Goal: Task Accomplishment & Management: Use online tool/utility

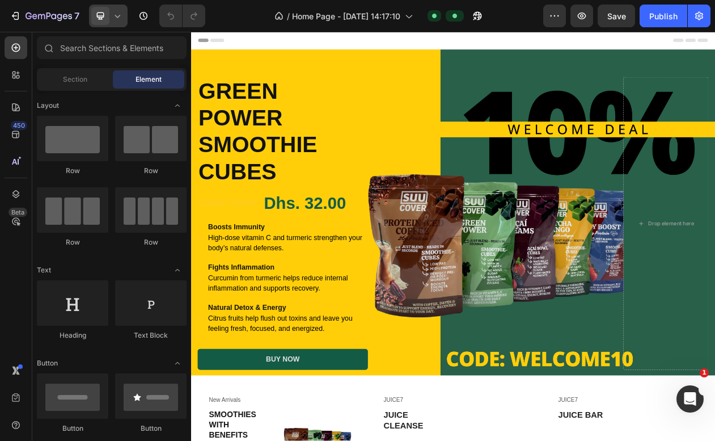
click at [122, 13] on icon at bounding box center [117, 15] width 11 height 11
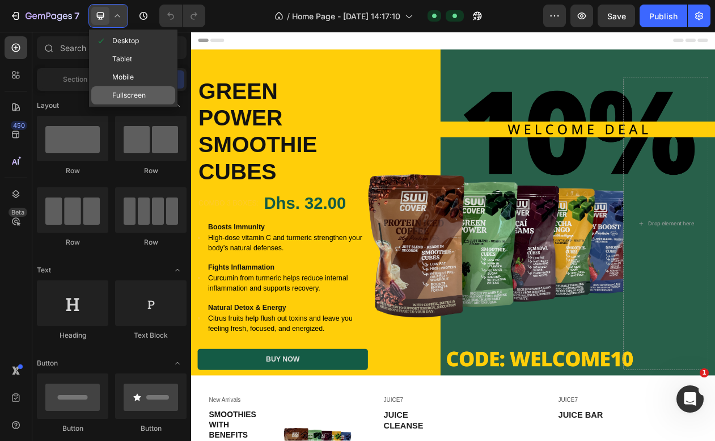
click at [130, 95] on span "Fullscreen" at bounding box center [128, 95] width 33 height 11
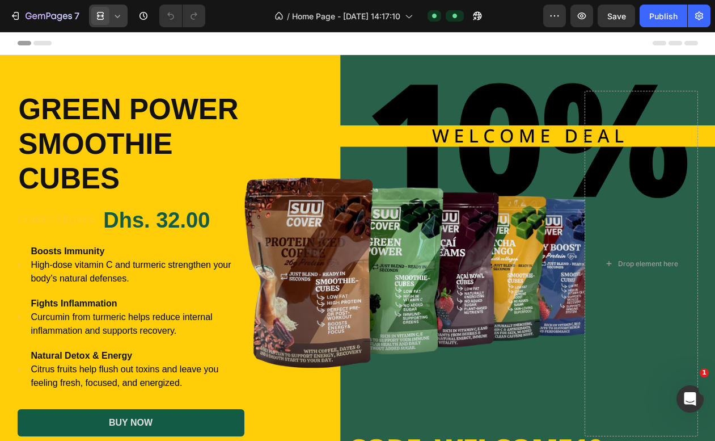
click at [117, 15] on icon at bounding box center [117, 15] width 11 height 11
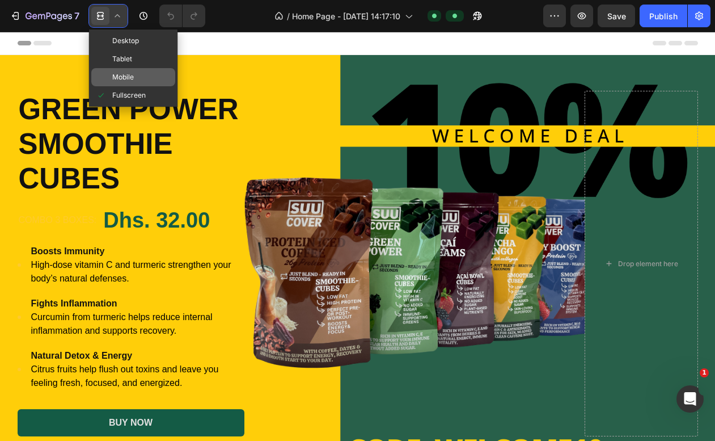
click at [125, 86] on div "Mobile" at bounding box center [133, 95] width 84 height 18
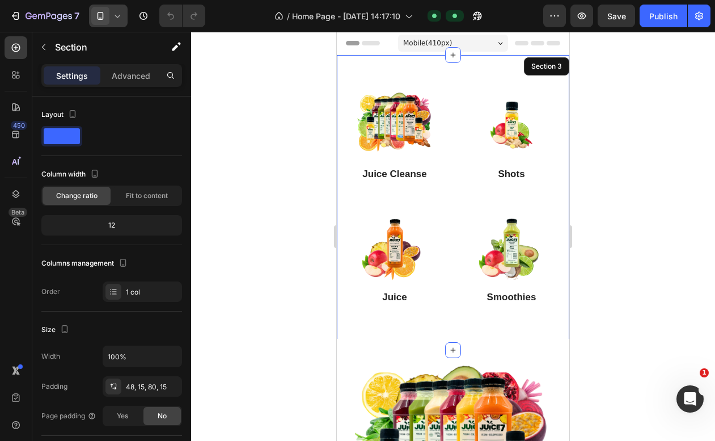
click at [454, 63] on div "Image Juice Cleanse Heading Image Shots Heading Image Juice Heading Image Smoot…" at bounding box center [453, 202] width 233 height 295
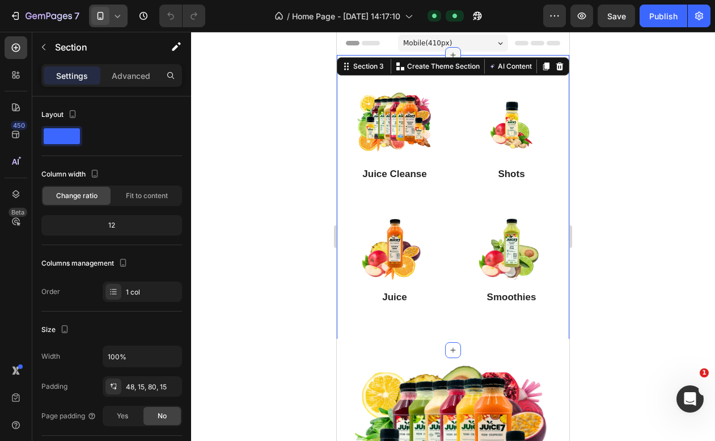
click at [451, 55] on icon at bounding box center [453, 55] width 5 height 5
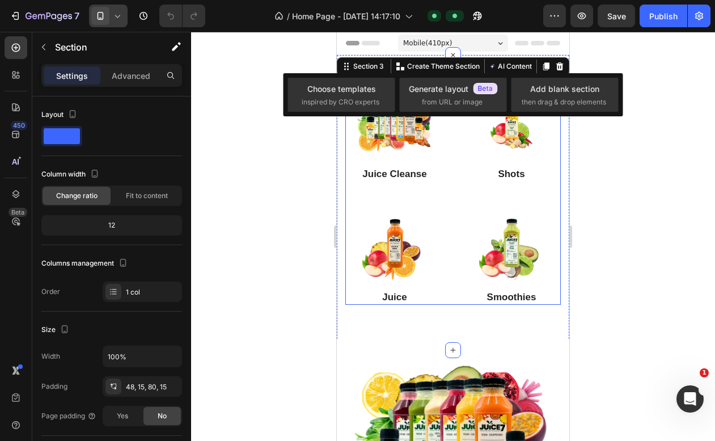
click at [468, 181] on div "Image Shots Heading" at bounding box center [511, 143] width 99 height 123
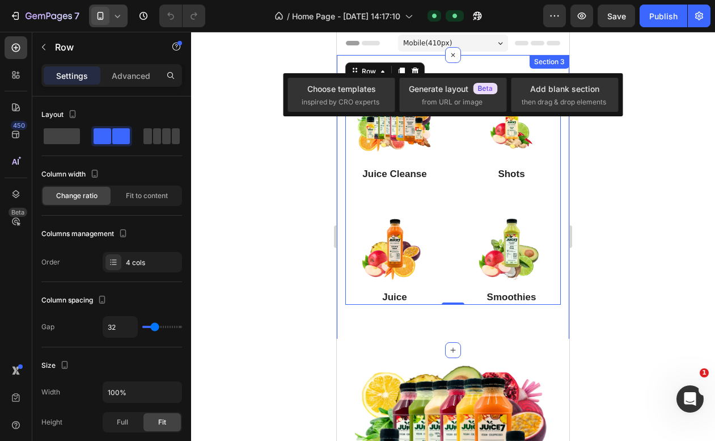
click at [564, 185] on div "Image Juice Cleanse Heading Image Shots Heading Image Juice Heading Image Smoot…" at bounding box center [453, 202] width 233 height 295
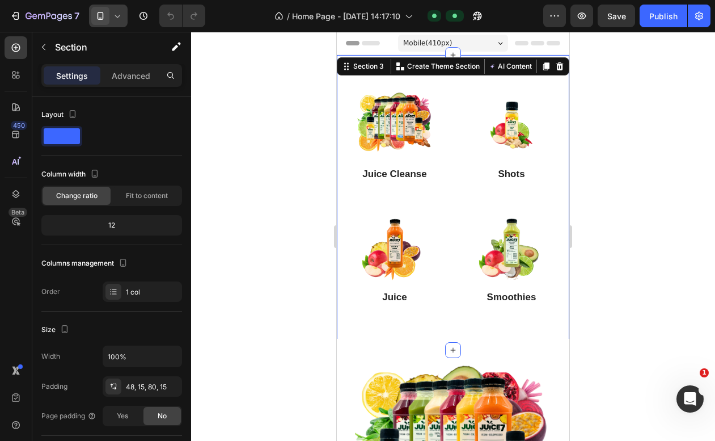
click at [629, 159] on div at bounding box center [453, 236] width 524 height 409
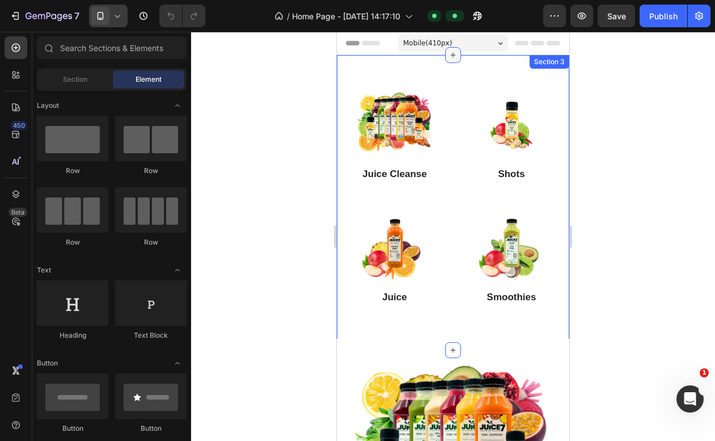
click at [453, 57] on icon at bounding box center [453, 55] width 5 height 5
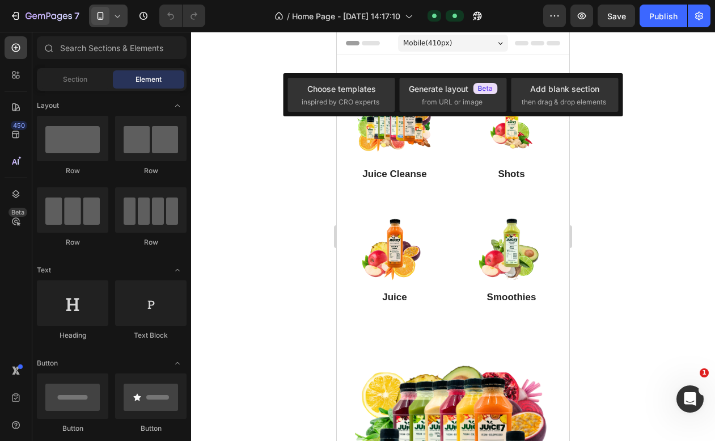
click at [670, 153] on div at bounding box center [453, 236] width 524 height 409
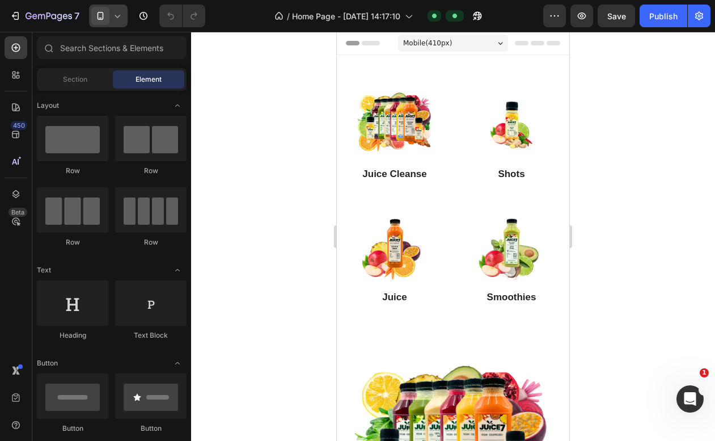
click at [121, 17] on icon at bounding box center [117, 15] width 11 height 11
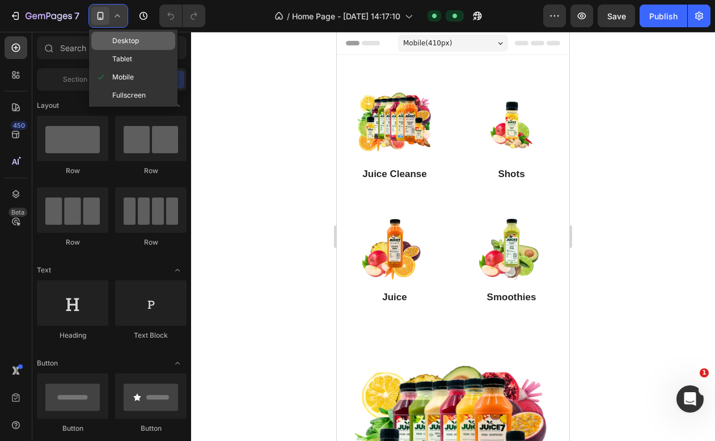
click at [141, 50] on div "Desktop" at bounding box center [133, 59] width 84 height 18
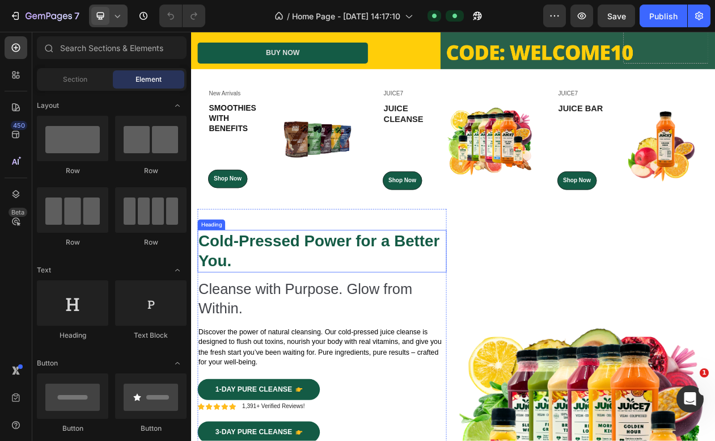
scroll to position [399, 0]
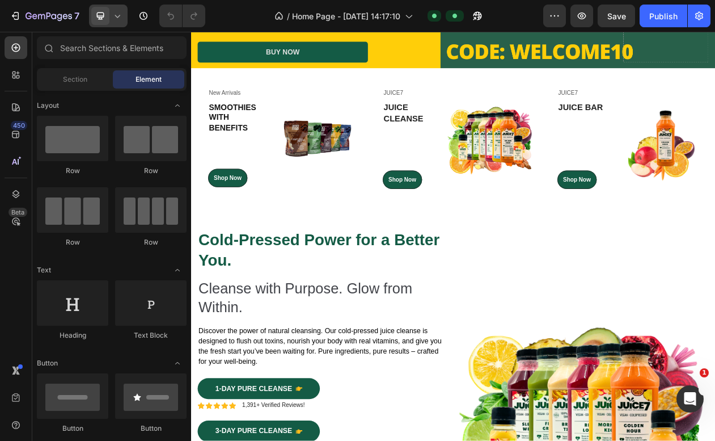
click at [108, 18] on span at bounding box center [100, 16] width 18 height 18
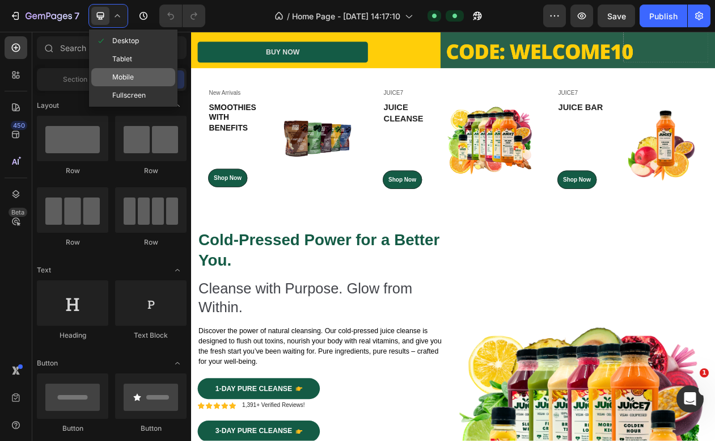
click at [132, 74] on span "Mobile" at bounding box center [123, 76] width 22 height 11
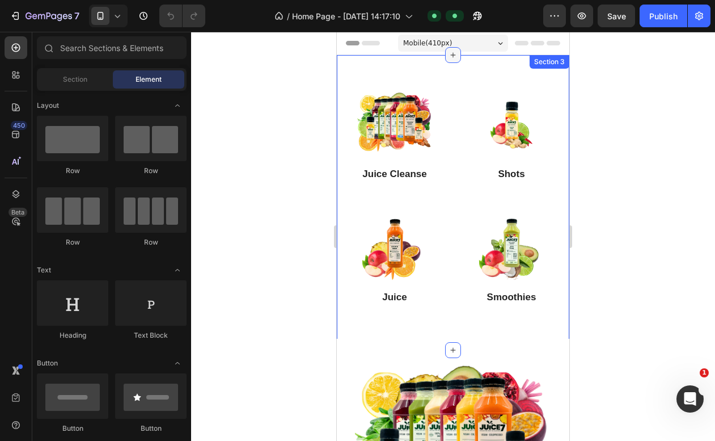
click at [453, 57] on icon at bounding box center [453, 54] width 9 height 9
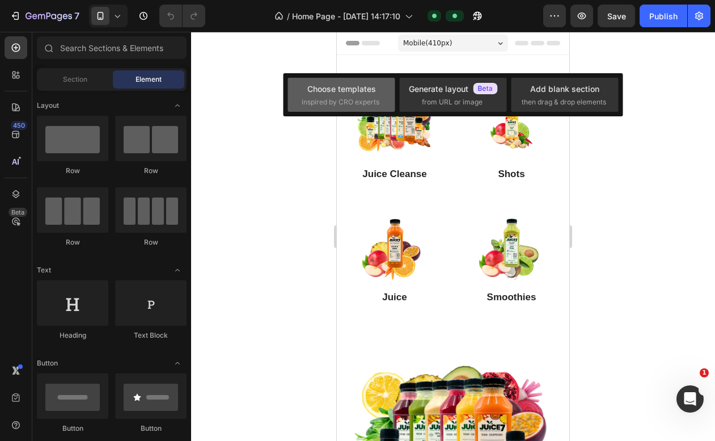
click at [331, 90] on div "Choose templates" at bounding box center [341, 89] width 69 height 12
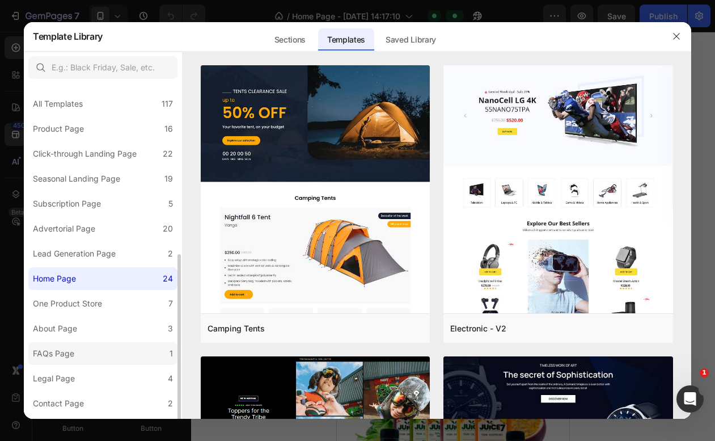
scroll to position [96, 0]
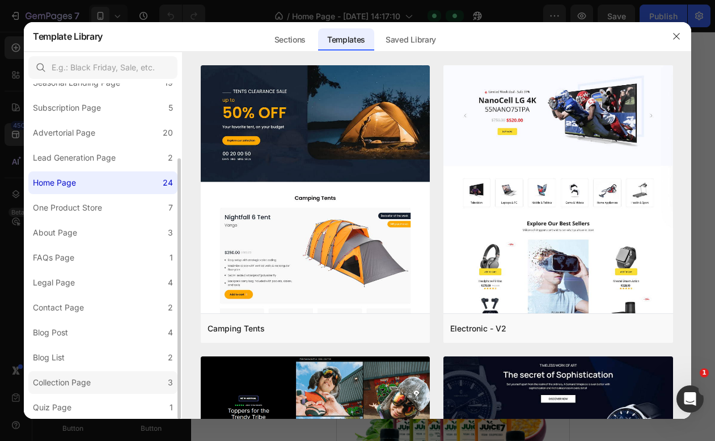
click at [0, 0] on label "Collection Page 3" at bounding box center [0, 0] width 0 height 0
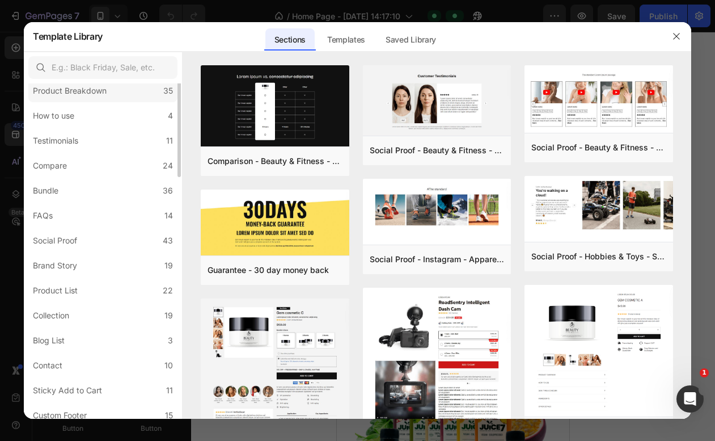
scroll to position [221, 0]
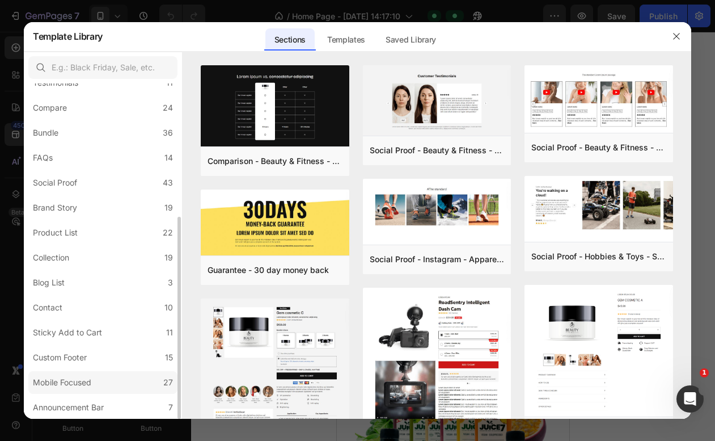
click at [78, 382] on div "Mobile Focused" at bounding box center [62, 382] width 58 height 14
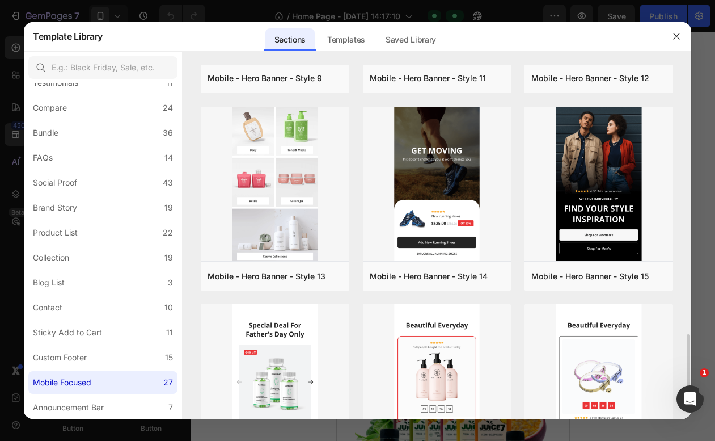
scroll to position [472, 0]
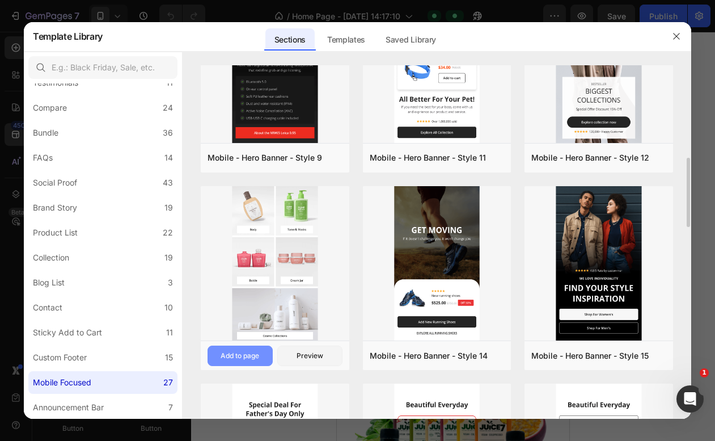
click at [251, 358] on div "Add to page" at bounding box center [240, 355] width 39 height 10
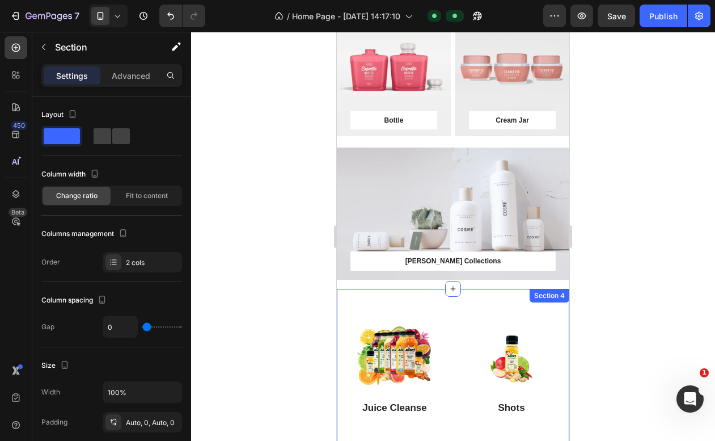
scroll to position [104, 0]
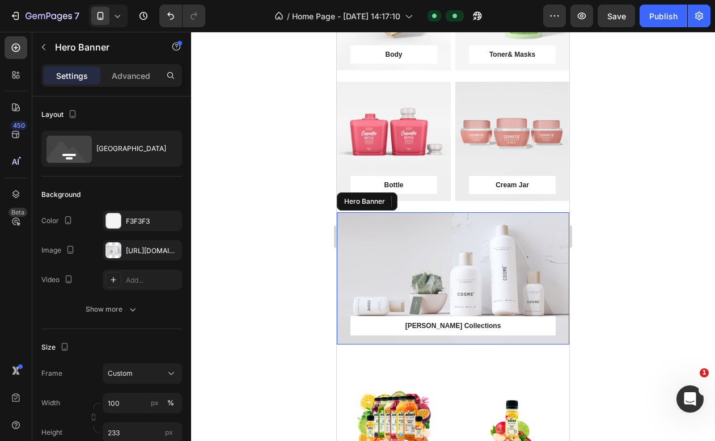
click at [383, 231] on div "Overlay" at bounding box center [453, 278] width 233 height 132
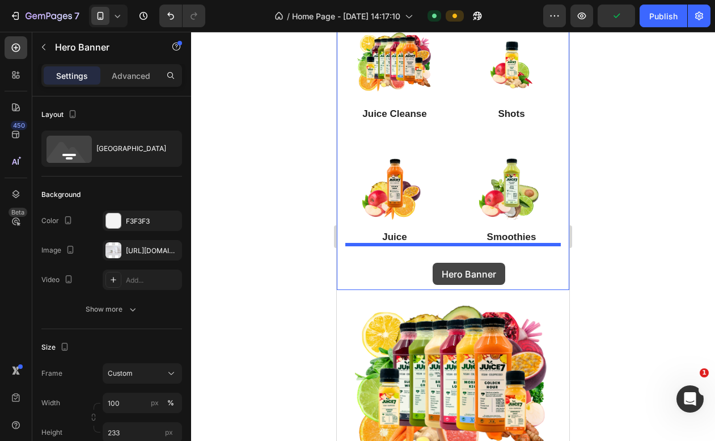
scroll to position [474, 0]
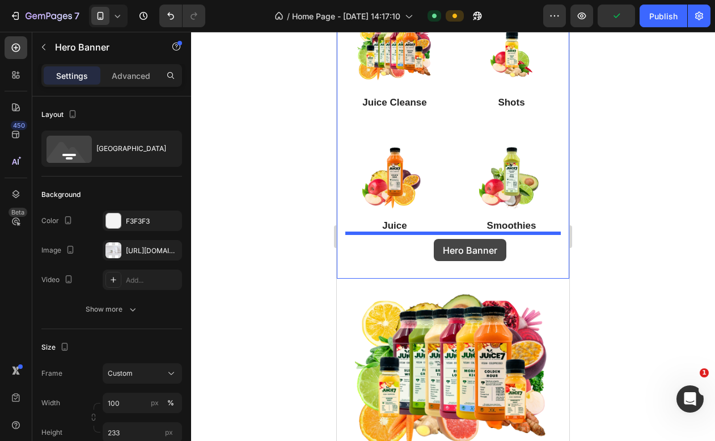
drag, startPoint x: 406, startPoint y: 233, endPoint x: 434, endPoint y: 239, distance: 28.4
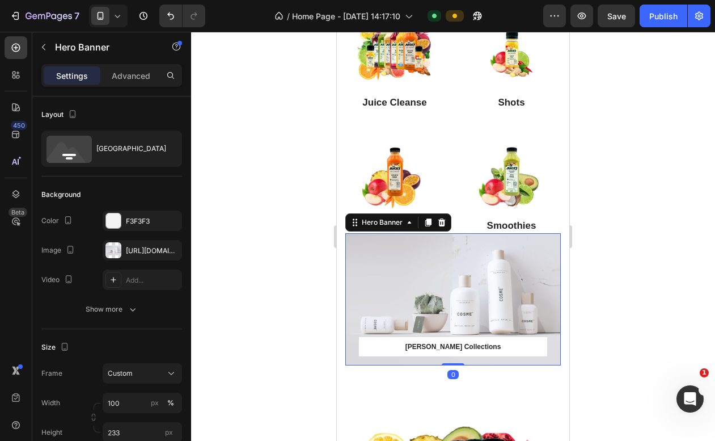
click at [613, 284] on div at bounding box center [453, 236] width 524 height 409
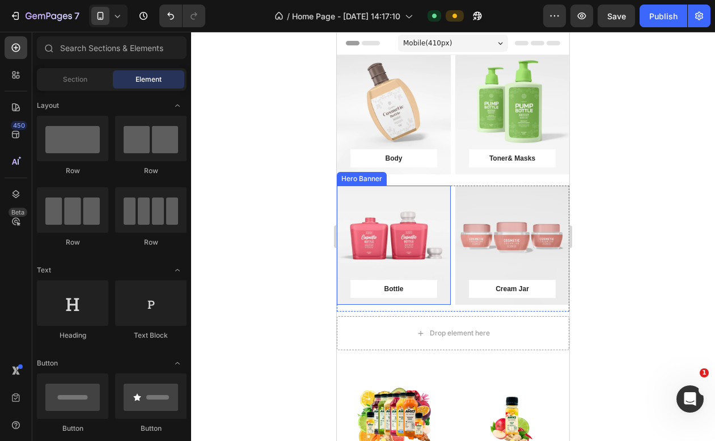
scroll to position [0, 0]
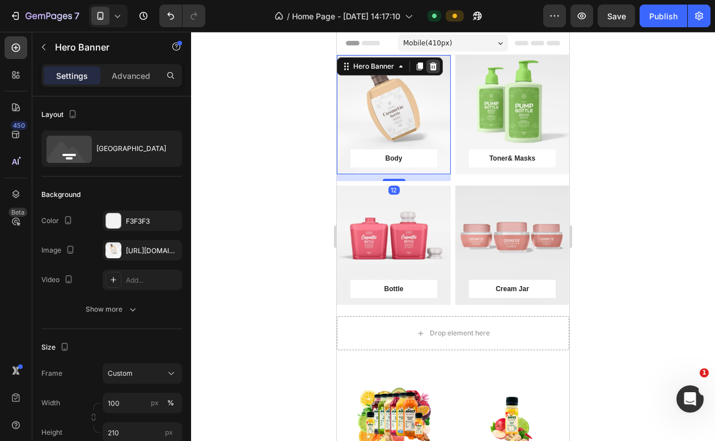
click at [434, 67] on icon at bounding box center [433, 66] width 9 height 9
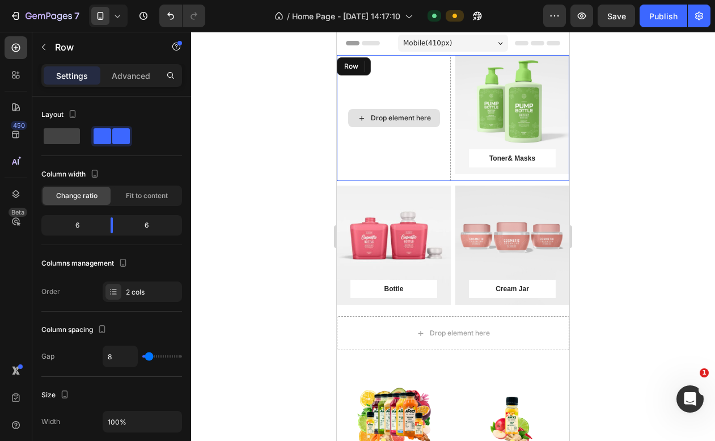
click at [382, 71] on div "Drop element here Toner& Masks Button Row Hero Banner Row" at bounding box center [453, 118] width 233 height 126
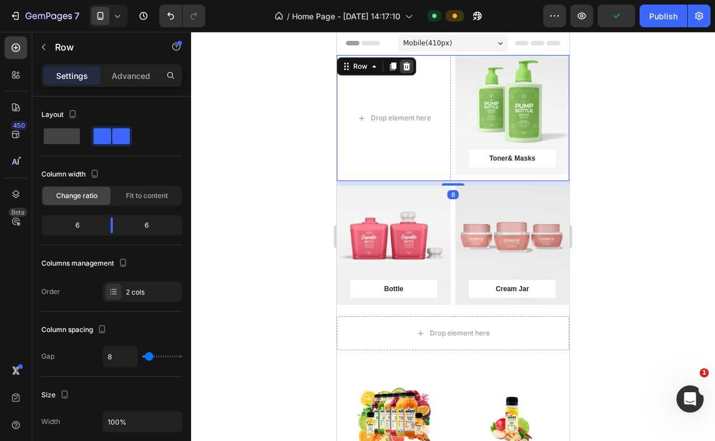
click at [406, 67] on icon at bounding box center [406, 66] width 7 height 8
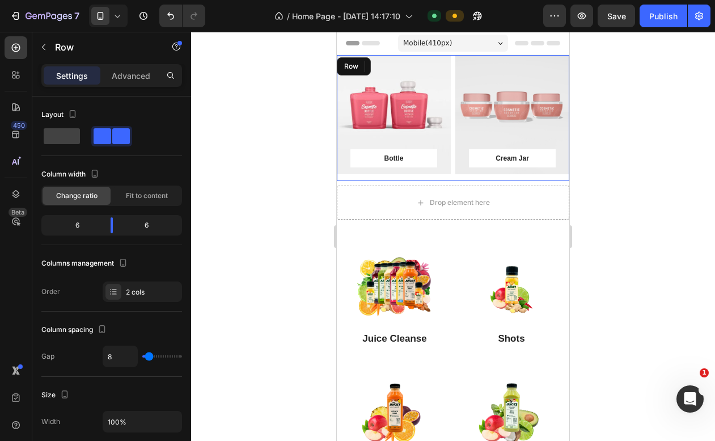
click at [345, 176] on div "Bottle Button Row Hero Banner" at bounding box center [394, 118] width 114 height 126
click at [411, 68] on div at bounding box center [407, 67] width 14 height 14
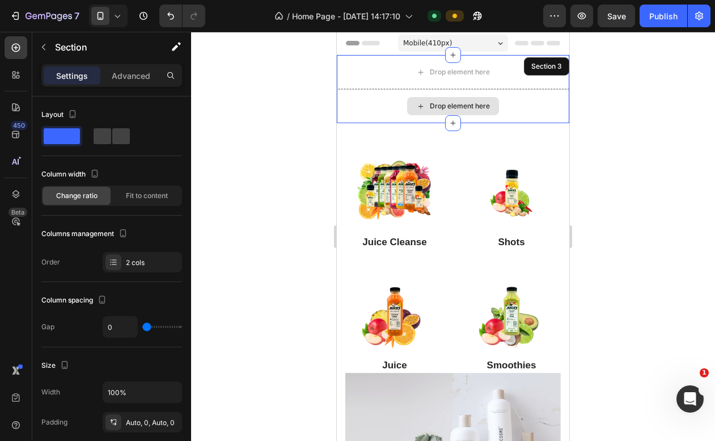
click at [397, 106] on div "Drop element here" at bounding box center [453, 106] width 233 height 34
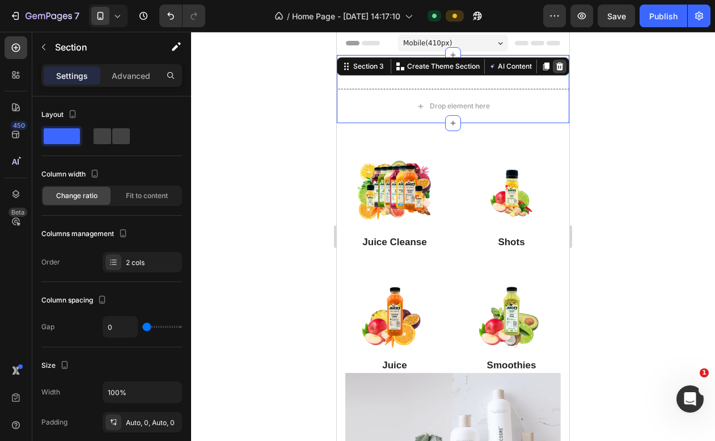
click at [559, 65] on icon at bounding box center [559, 66] width 7 height 8
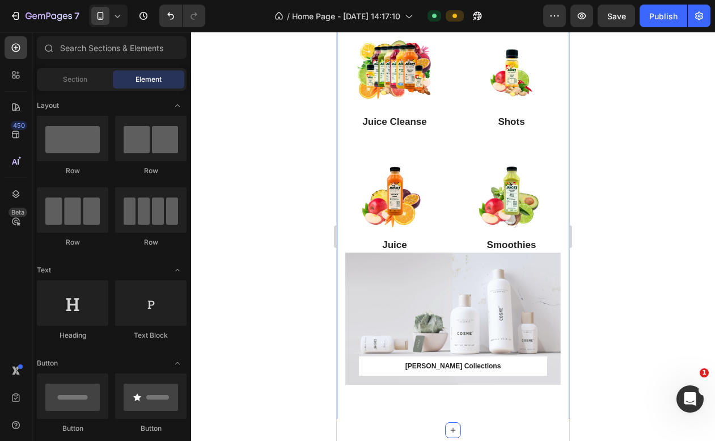
scroll to position [154, 0]
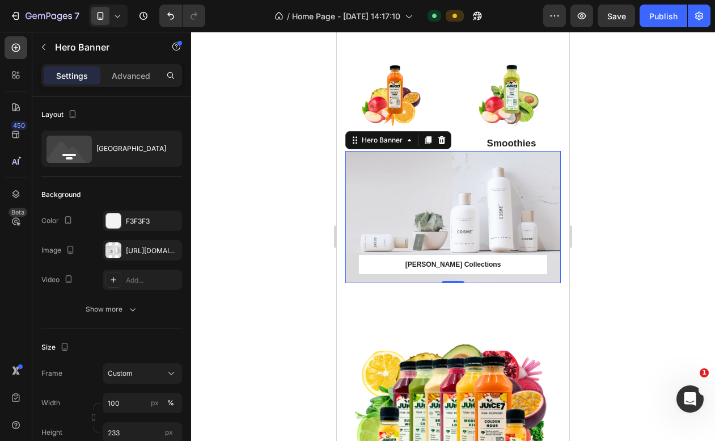
click at [381, 183] on div "Overlay" at bounding box center [452, 217] width 215 height 132
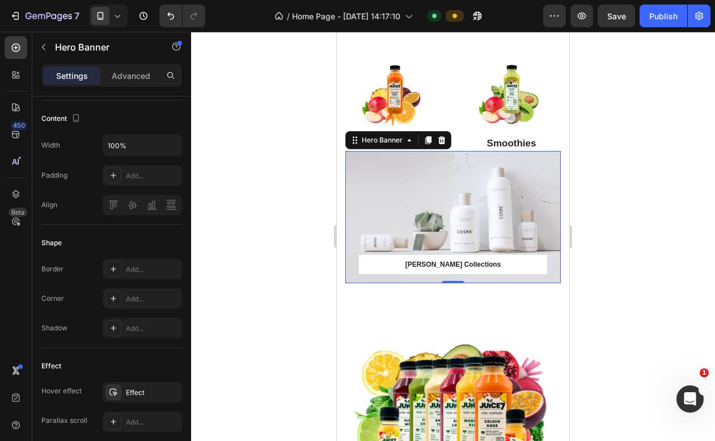
scroll to position [88, 0]
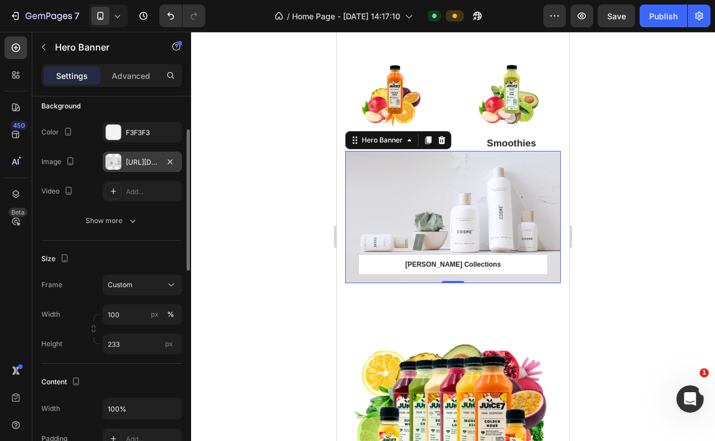
click at [145, 155] on div "[URL][DOMAIN_NAME]" at bounding box center [142, 161] width 79 height 20
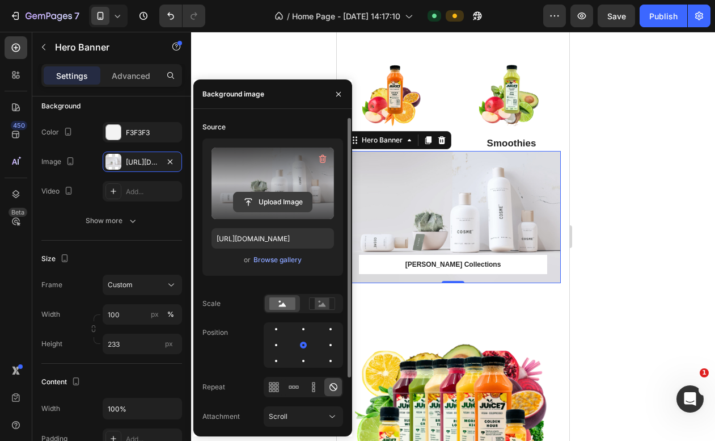
click at [267, 209] on input "file" at bounding box center [273, 201] width 78 height 19
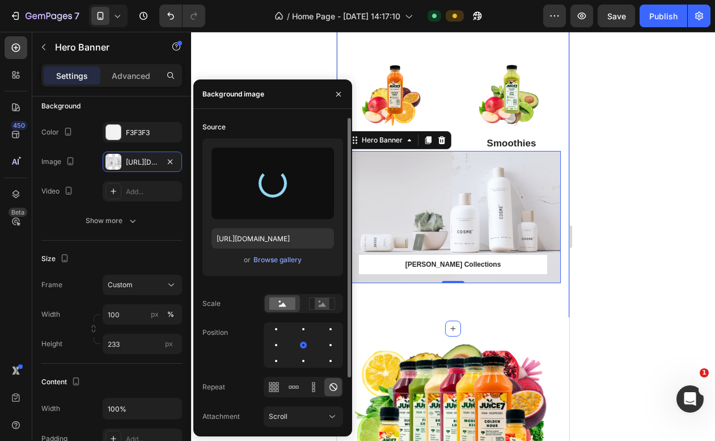
type input "[URL][DOMAIN_NAME]"
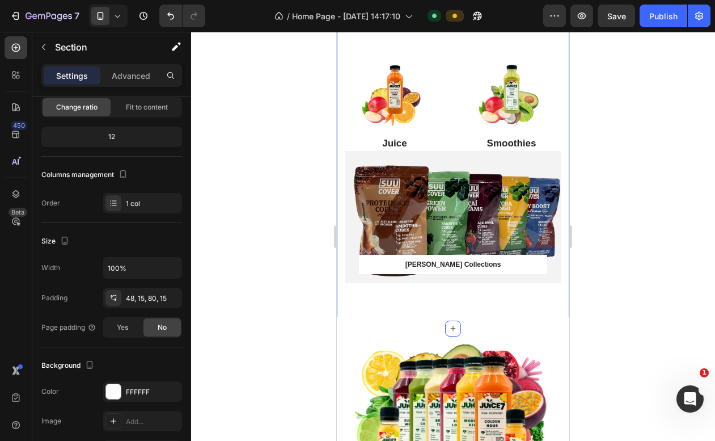
click at [430, 314] on div "Image Juice Cleanse Heading Image Shots Heading Image Juice Heading Image Smoot…" at bounding box center [453, 114] width 233 height 427
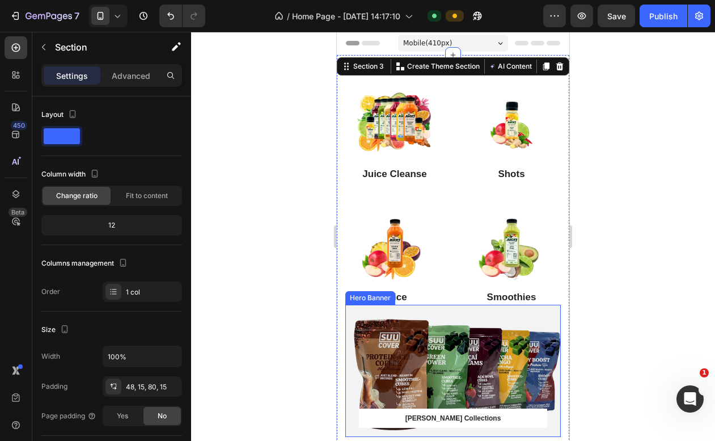
scroll to position [0, 0]
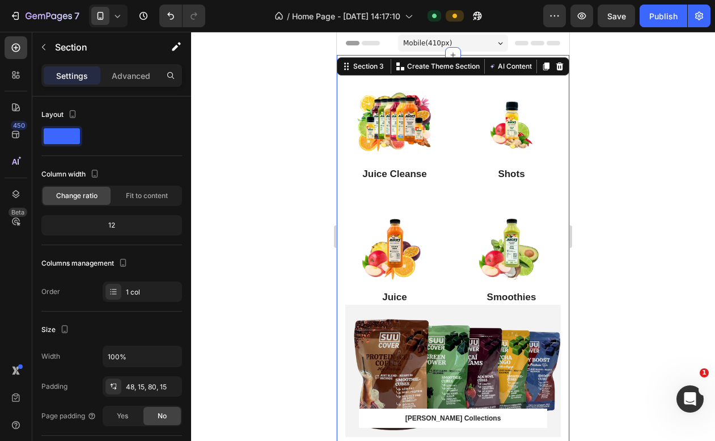
click at [253, 166] on div at bounding box center [453, 236] width 524 height 409
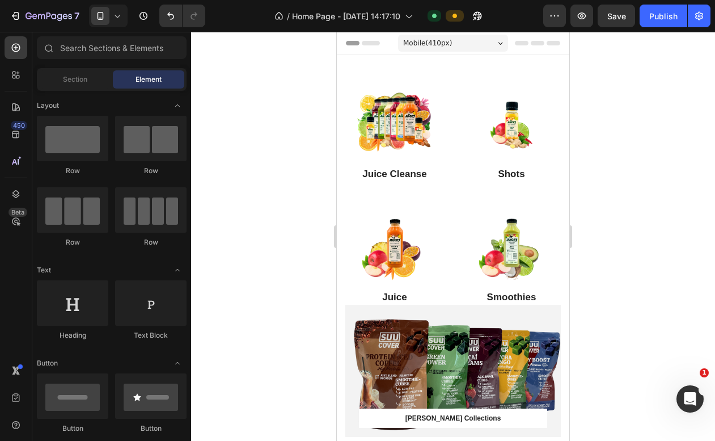
click at [454, 52] on div "Mobile ( 410 px) iPhone 13 Mini iPhone 13 Pro iPhone 11 Pro Max iPhone 15 Pro M…" at bounding box center [453, 44] width 110 height 23
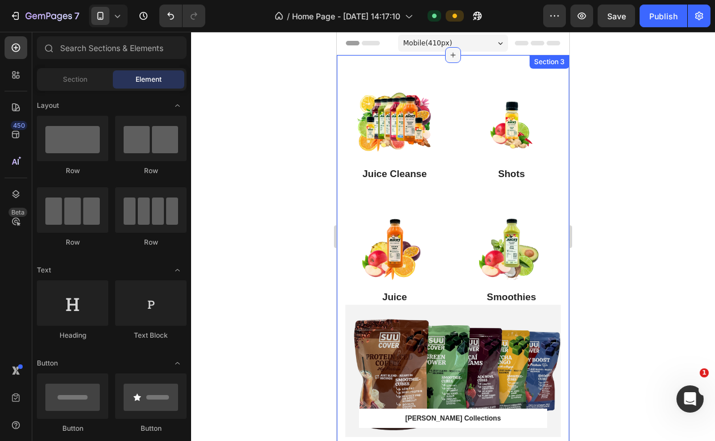
click at [453, 58] on icon at bounding box center [453, 54] width 9 height 9
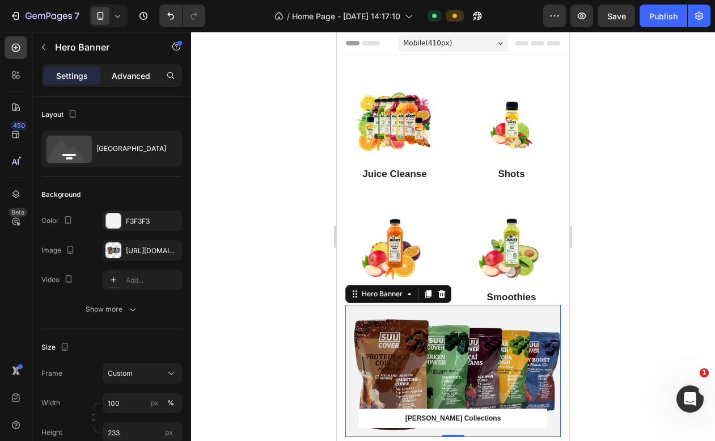
click at [128, 75] on p "Advanced" at bounding box center [131, 76] width 39 height 12
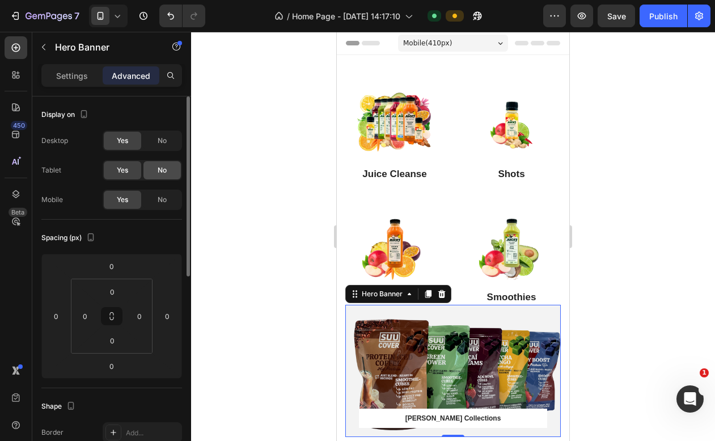
click at [154, 162] on div "No" at bounding box center [161, 170] width 37 height 18
click at [159, 151] on div "Desktop Yes No Tablet Yes No Mobile Yes No" at bounding box center [111, 169] width 141 height 79
click at [162, 141] on span "No" at bounding box center [162, 141] width 9 height 10
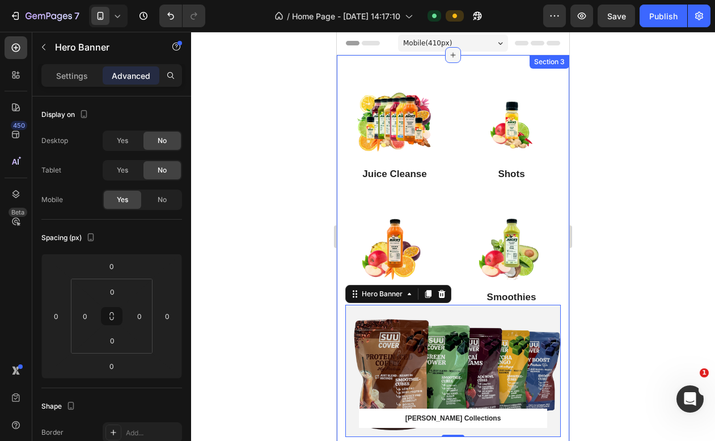
click at [457, 52] on icon at bounding box center [453, 54] width 9 height 9
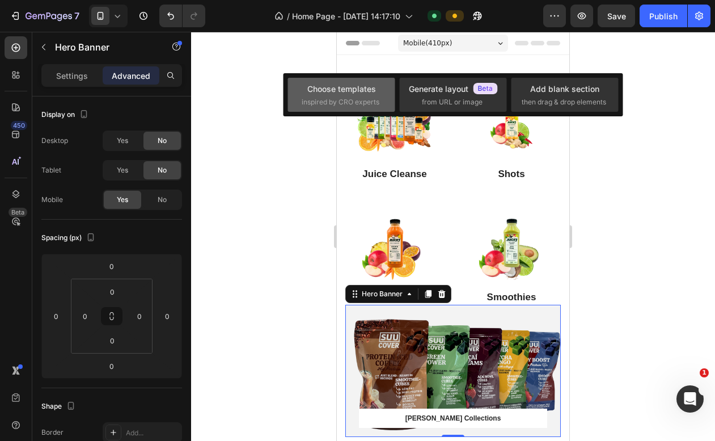
click at [400, 81] on div "Choose templates inspired by CRO experts" at bounding box center [453, 95] width 107 height 34
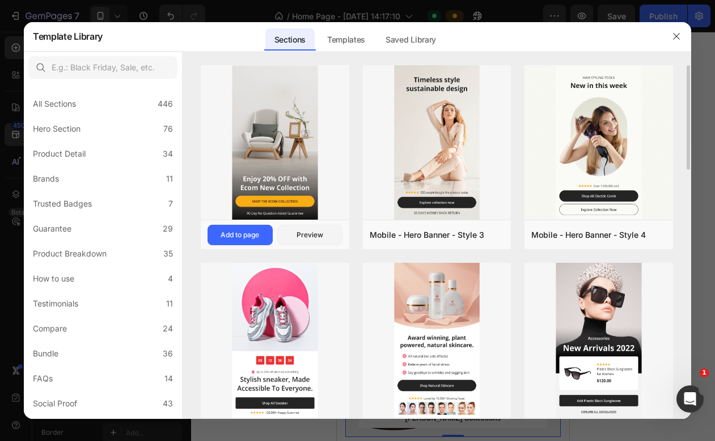
click at [295, 201] on img at bounding box center [275, 143] width 149 height 157
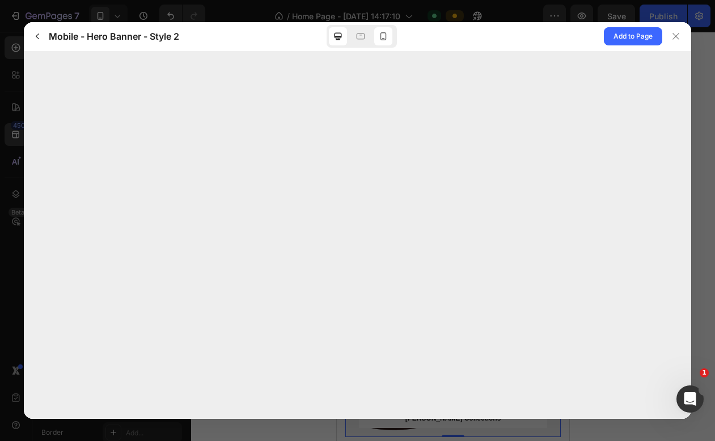
click at [391, 35] on div at bounding box center [383, 36] width 18 height 18
click at [632, 36] on span "Add to Page" at bounding box center [633, 36] width 39 height 14
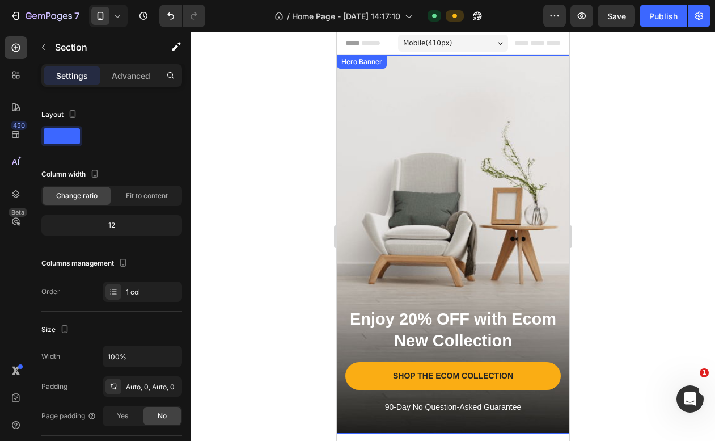
scroll to position [-1, 0]
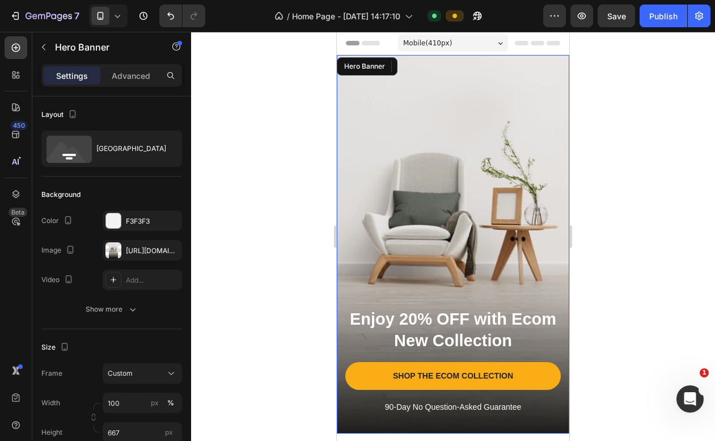
click at [392, 106] on div "Overlay" at bounding box center [453, 244] width 233 height 378
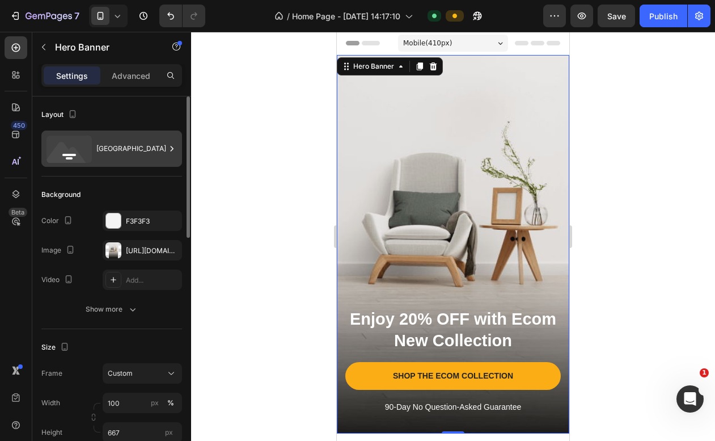
click at [123, 150] on div "[GEOGRAPHIC_DATA]" at bounding box center [130, 149] width 69 height 26
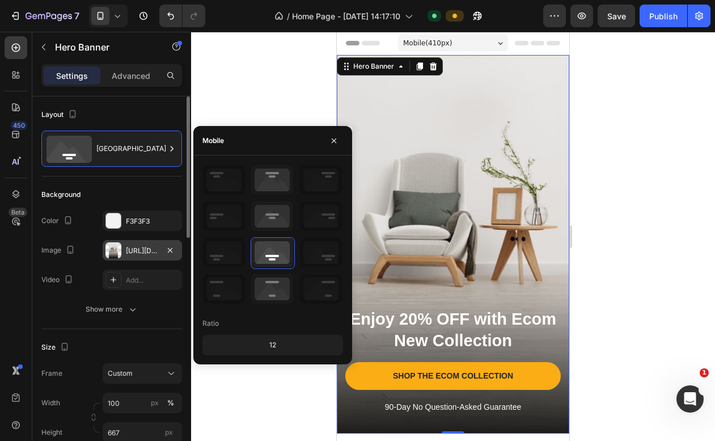
click at [149, 258] on div "[URL][DOMAIN_NAME]" at bounding box center [142, 250] width 79 height 20
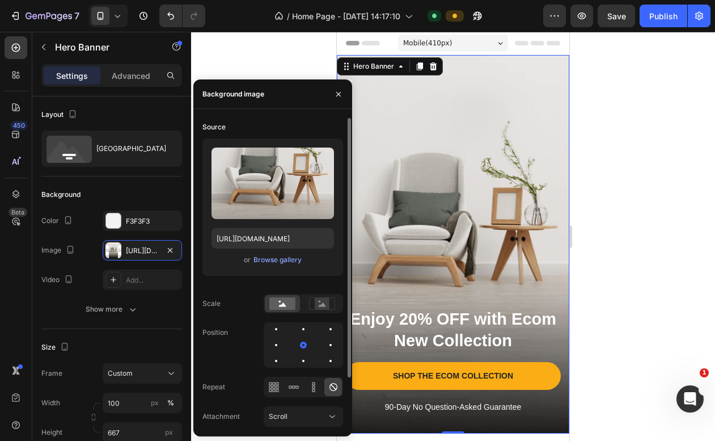
click at [278, 253] on div "or Browse gallery" at bounding box center [273, 260] width 122 height 14
click at [276, 261] on div "Browse gallery" at bounding box center [277, 260] width 48 height 10
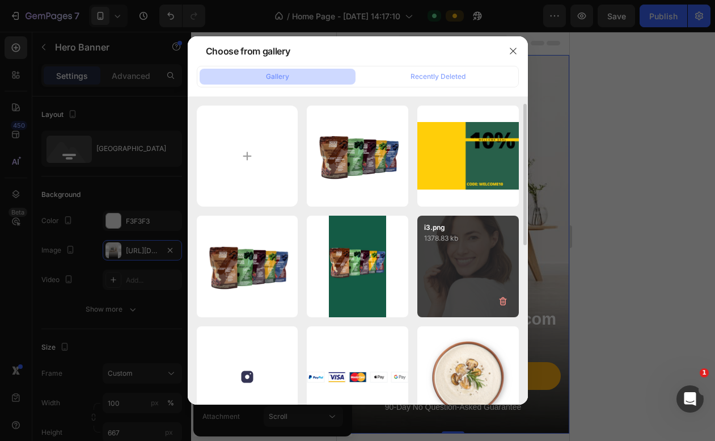
scroll to position [6, 0]
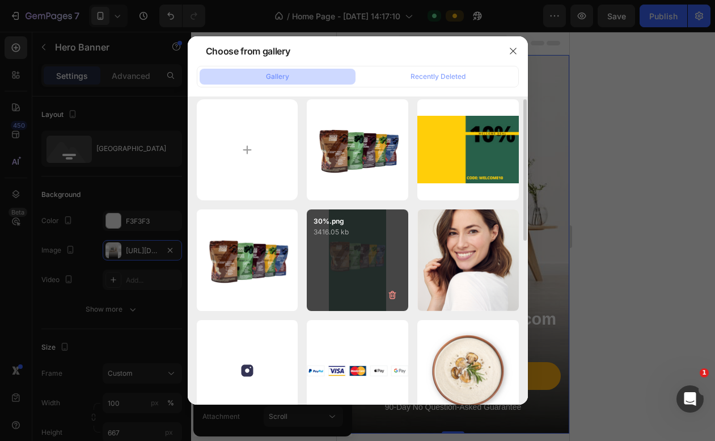
click at [371, 268] on div "30%.png 3416.05 kb" at bounding box center [358, 260] width 102 height 102
type input "[URL][DOMAIN_NAME]"
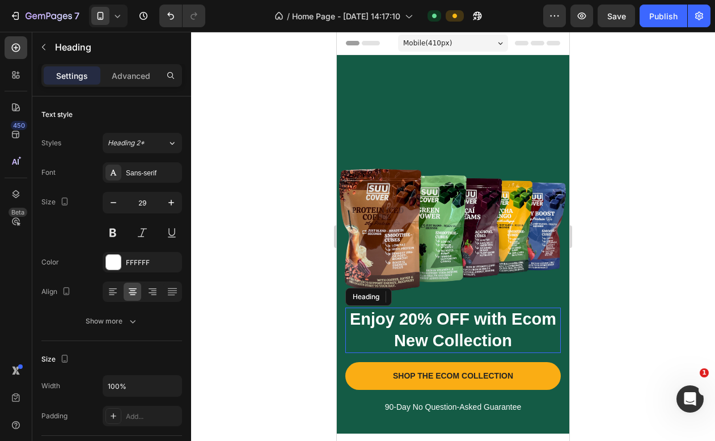
click at [454, 322] on p "Enjoy 20% OFF with Ecom New Collection" at bounding box center [452, 329] width 213 height 43
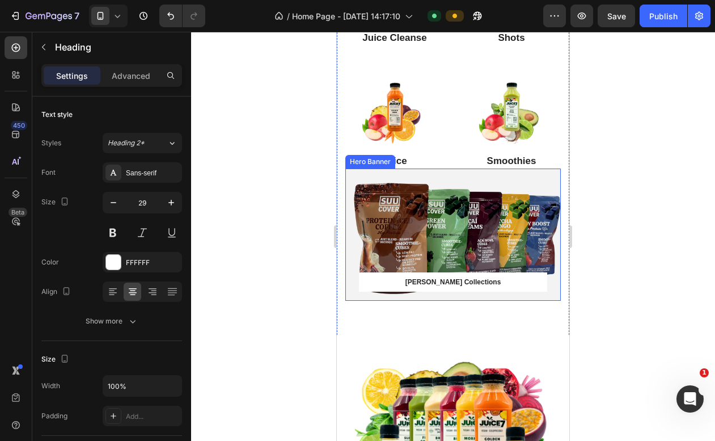
scroll to position [421, 0]
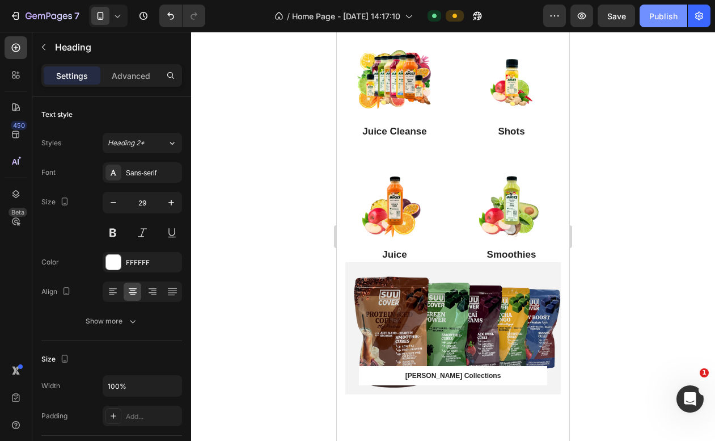
click at [665, 18] on div "Publish" at bounding box center [663, 16] width 28 height 12
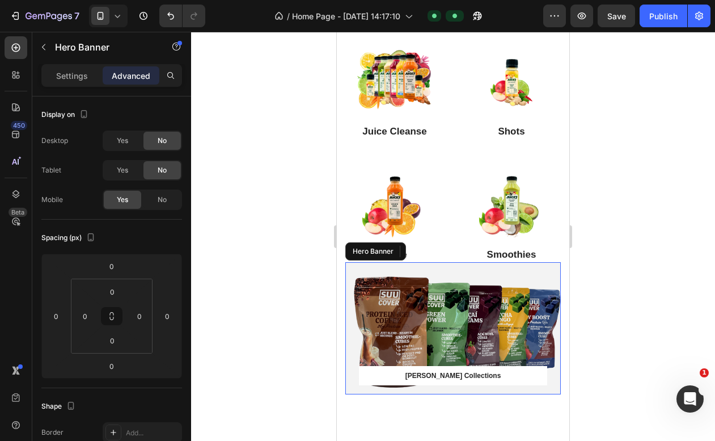
click at [391, 269] on div "Overlay" at bounding box center [452, 328] width 215 height 132
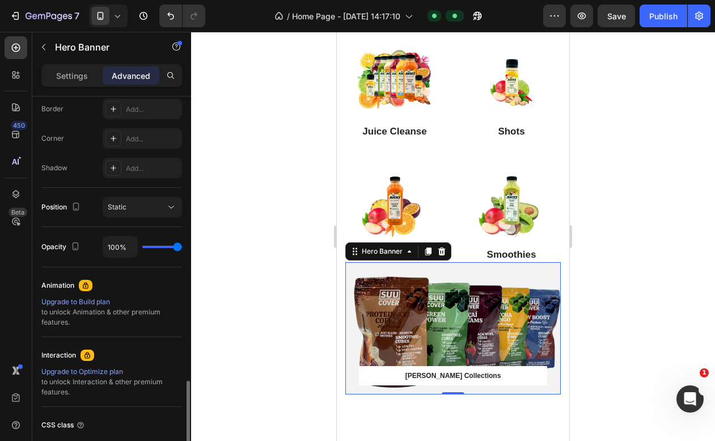
scroll to position [411, 0]
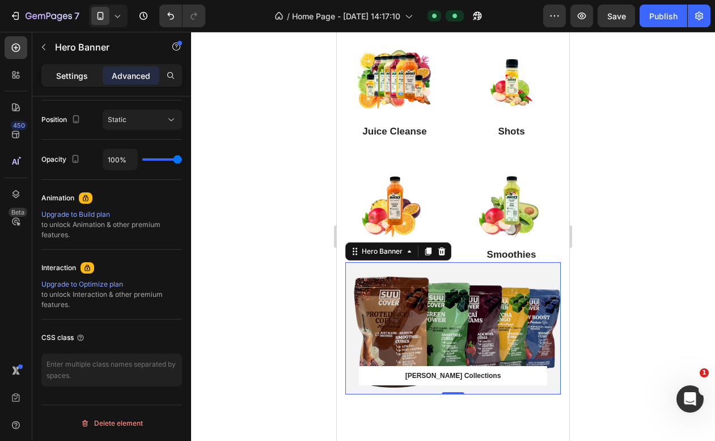
click at [73, 70] on p "Settings" at bounding box center [72, 76] width 32 height 12
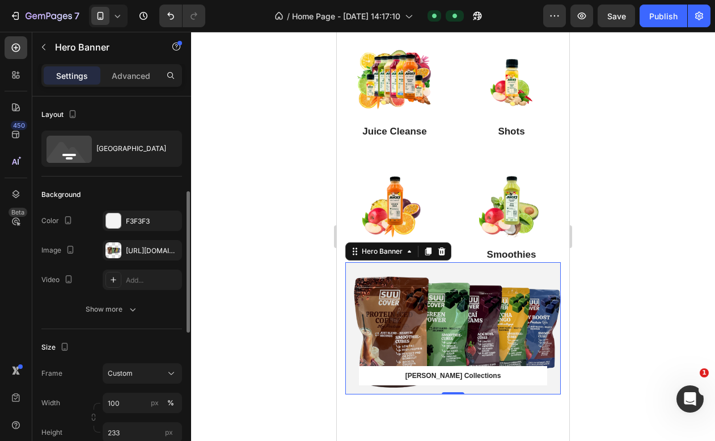
scroll to position [0, 0]
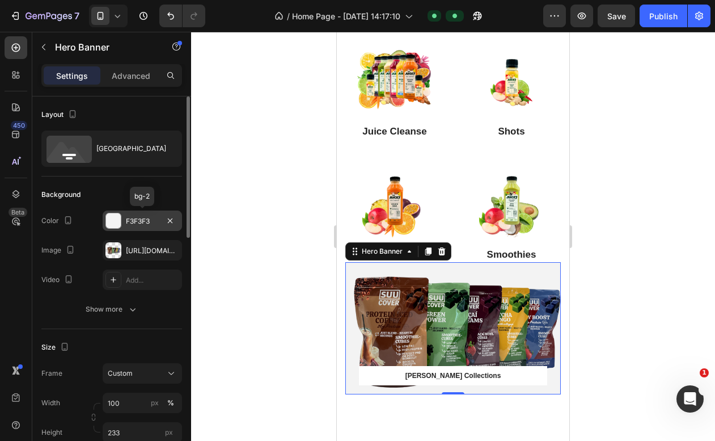
click at [120, 222] on div at bounding box center [113, 220] width 15 height 15
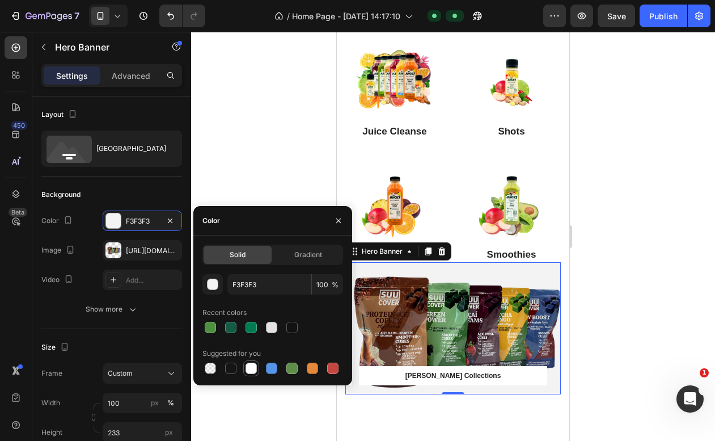
click at [252, 367] on div at bounding box center [251, 367] width 11 height 11
type input "FFFFFF"
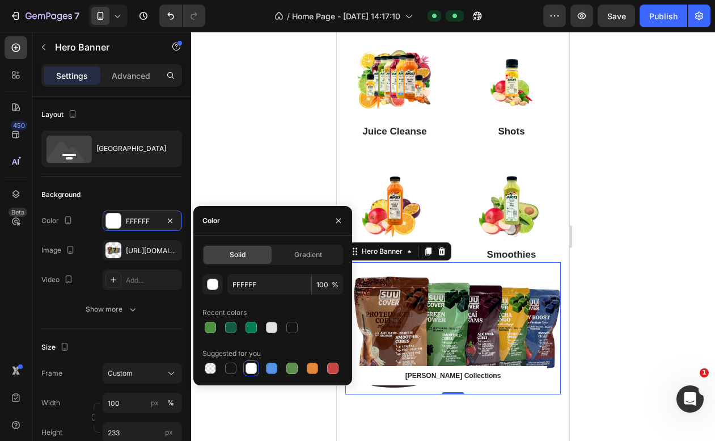
click at [298, 176] on div at bounding box center [453, 236] width 524 height 409
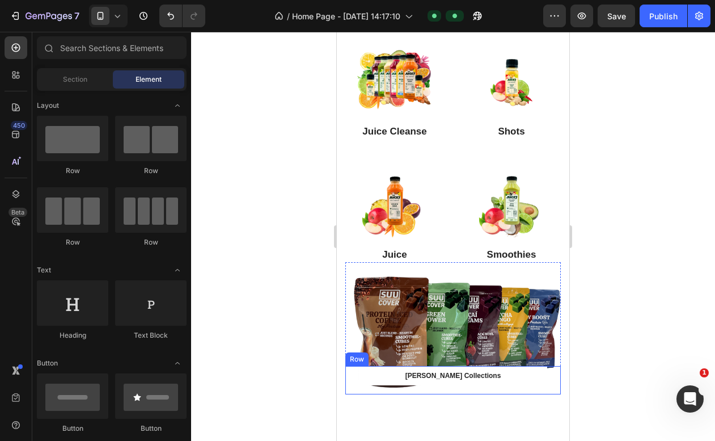
click at [358, 374] on div "[PERSON_NAME] Collections Button Row" at bounding box center [452, 380] width 215 height 28
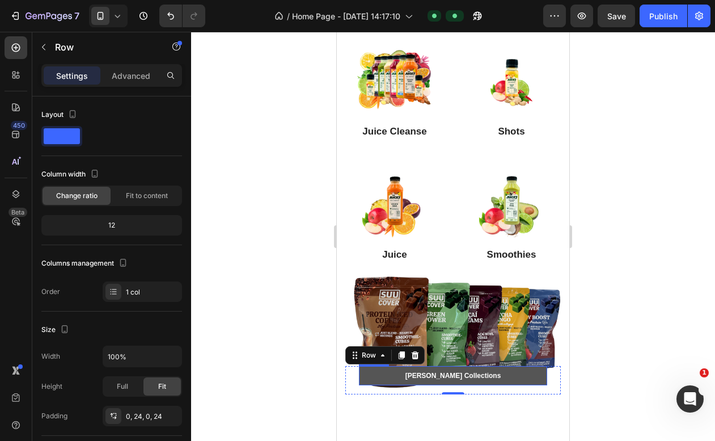
click at [377, 377] on button "[PERSON_NAME] Collections" at bounding box center [453, 375] width 188 height 19
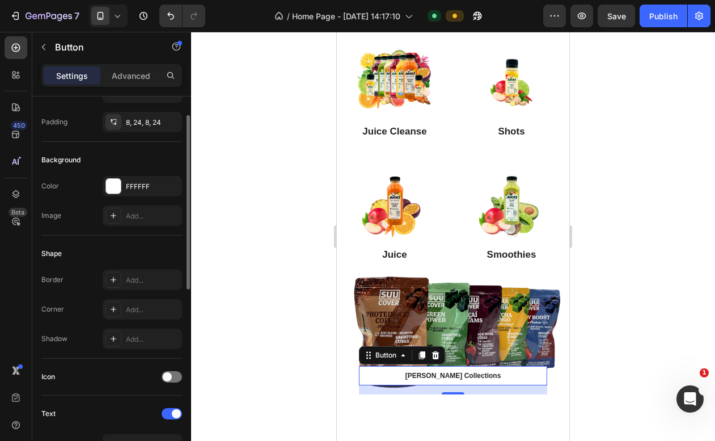
scroll to position [67, 0]
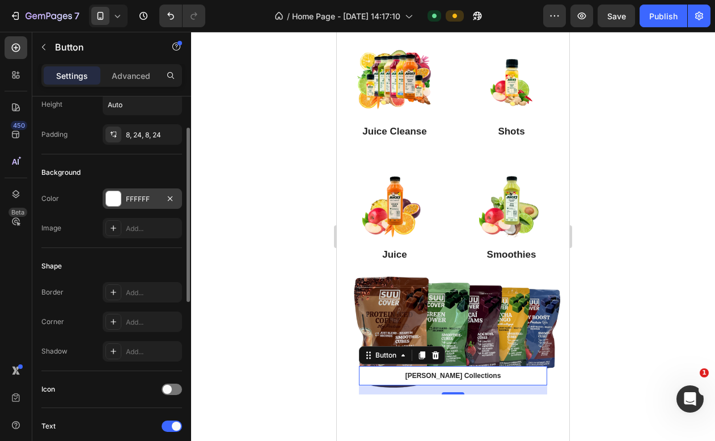
click at [117, 199] on div at bounding box center [113, 198] width 15 height 15
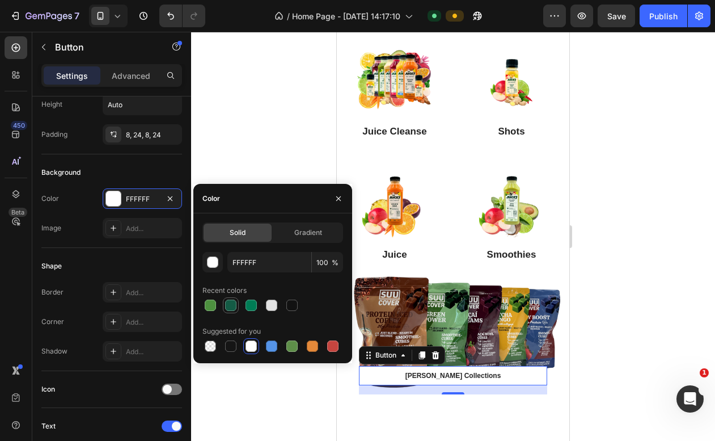
click at [231, 310] on div at bounding box center [230, 304] width 11 height 11
type input "145B45"
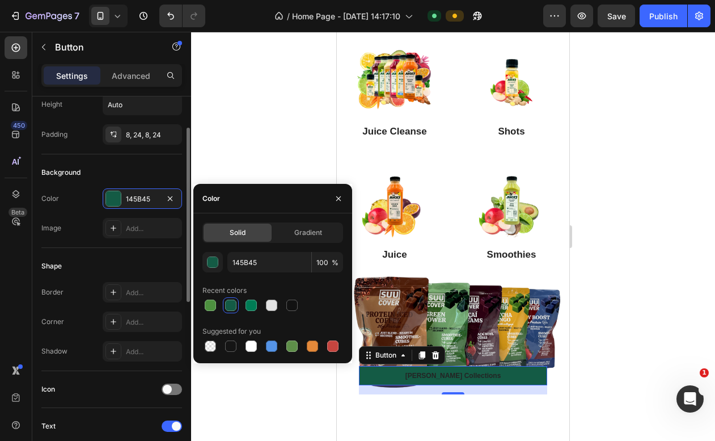
click at [111, 265] on div "Shape" at bounding box center [111, 266] width 141 height 18
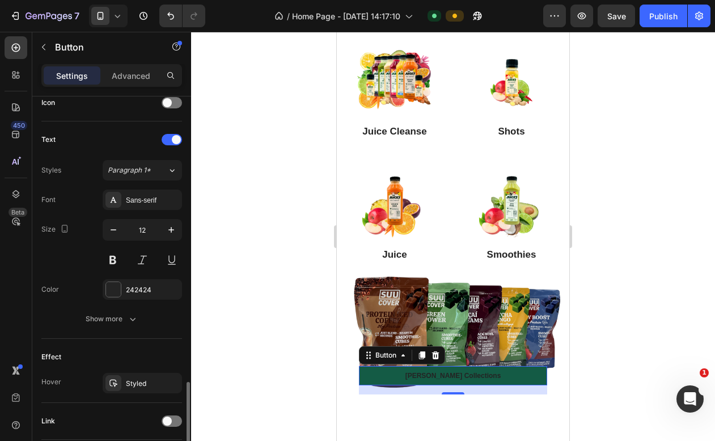
scroll to position [437, 0]
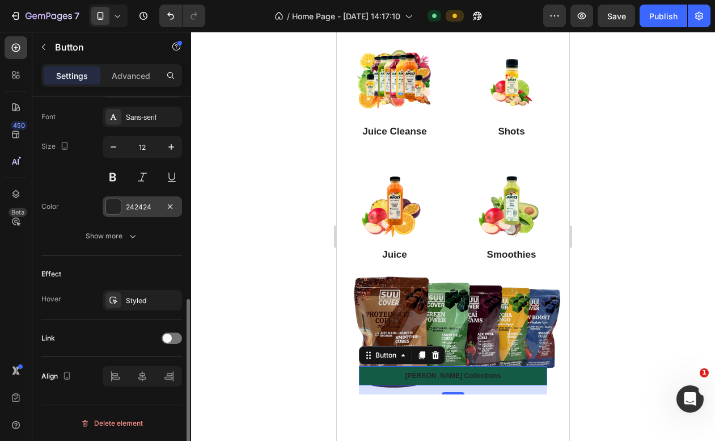
click at [117, 212] on div at bounding box center [113, 206] width 15 height 15
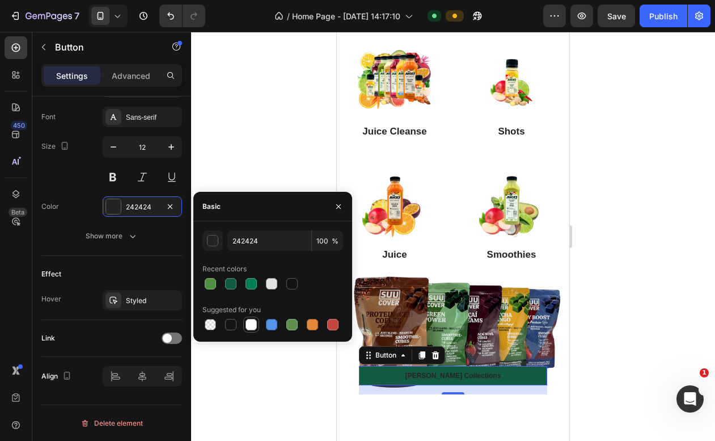
click at [255, 328] on div at bounding box center [251, 324] width 11 height 11
type input "FFFFFF"
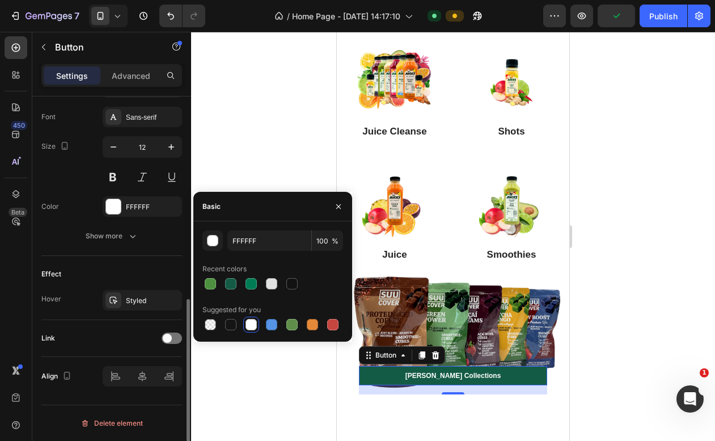
click at [153, 263] on div "Effect Hover Styled" at bounding box center [111, 288] width 141 height 64
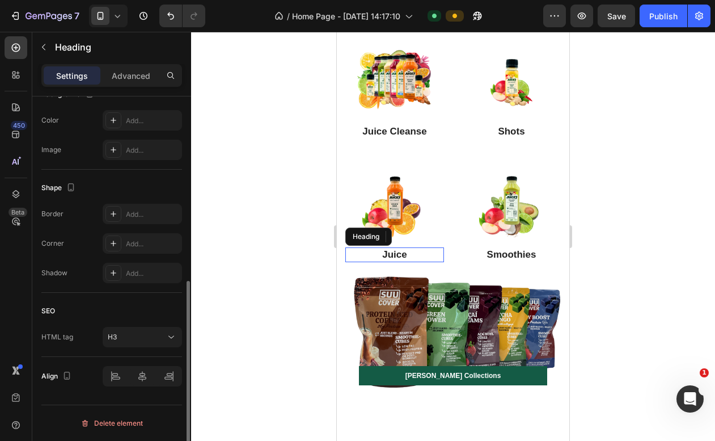
click at [370, 253] on h3 "Juice" at bounding box center [394, 254] width 99 height 15
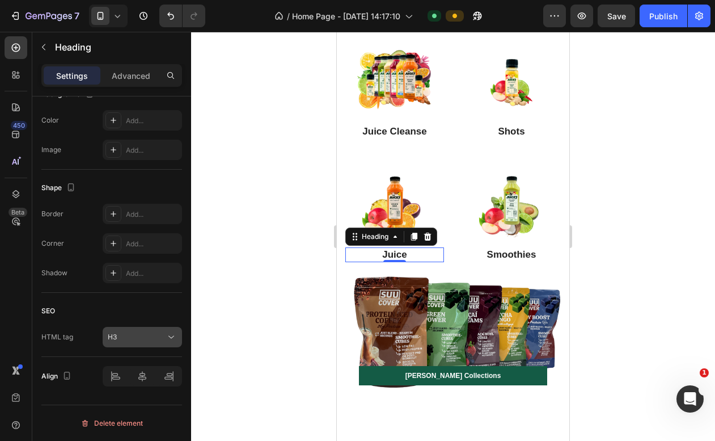
scroll to position [0, 0]
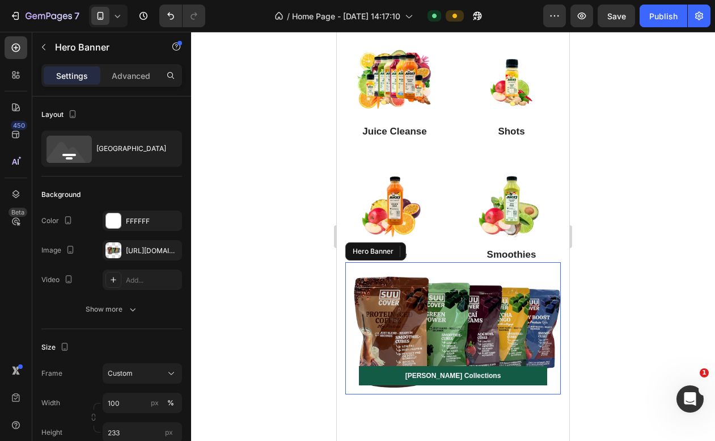
click at [362, 270] on div "Overlay" at bounding box center [452, 328] width 215 height 132
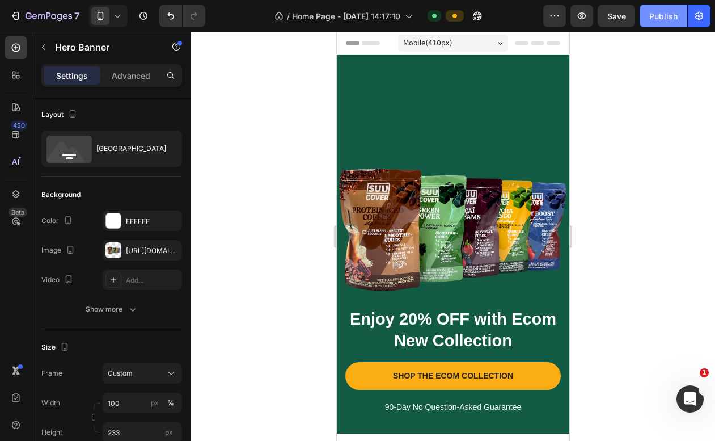
click at [673, 12] on div "Publish" at bounding box center [663, 16] width 28 height 12
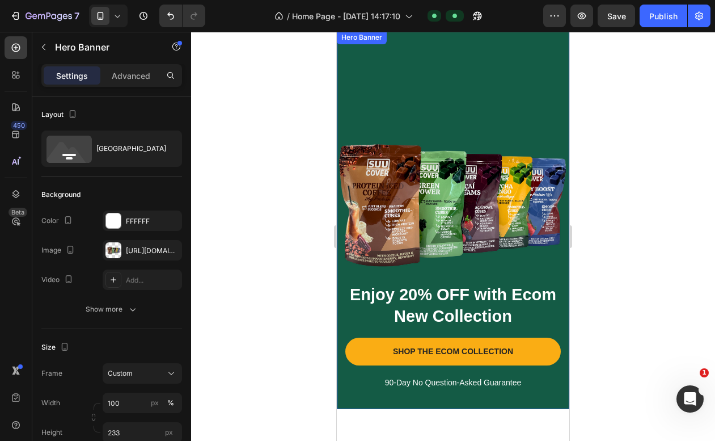
scroll to position [61, 0]
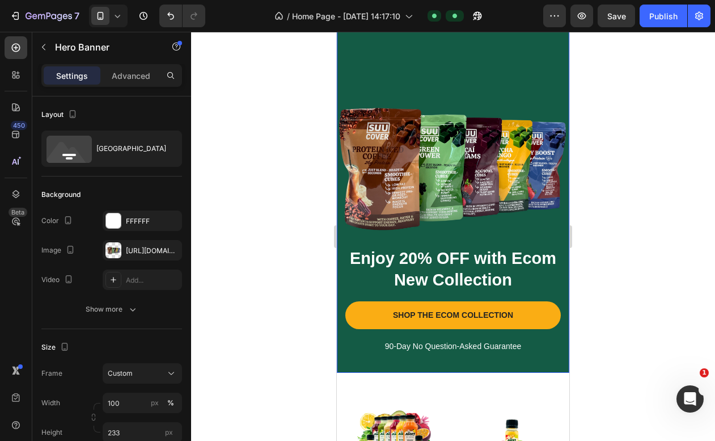
click at [478, 79] on div "Overlay" at bounding box center [453, 183] width 233 height 378
click at [315, 213] on div at bounding box center [453, 236] width 524 height 409
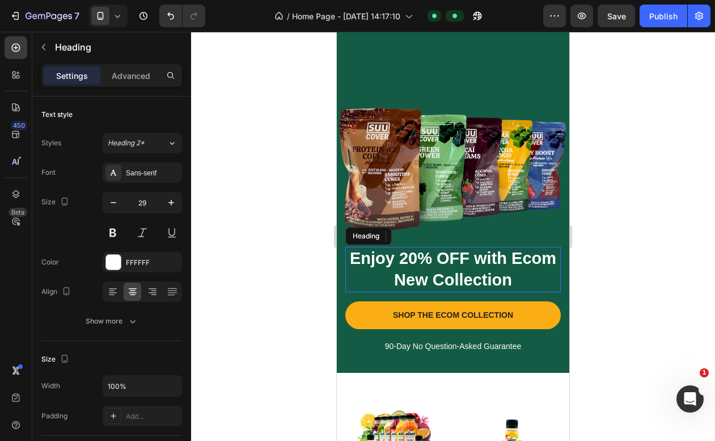
click at [425, 265] on p "Enjoy 20% OFF with Ecom New Collection" at bounding box center [452, 269] width 213 height 43
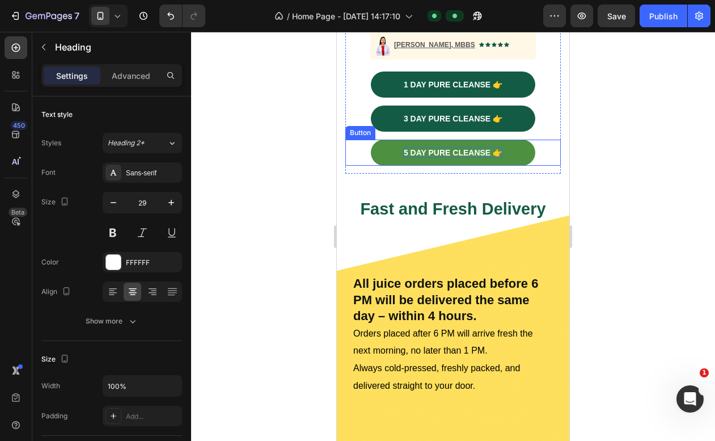
scroll to position [1446, 0]
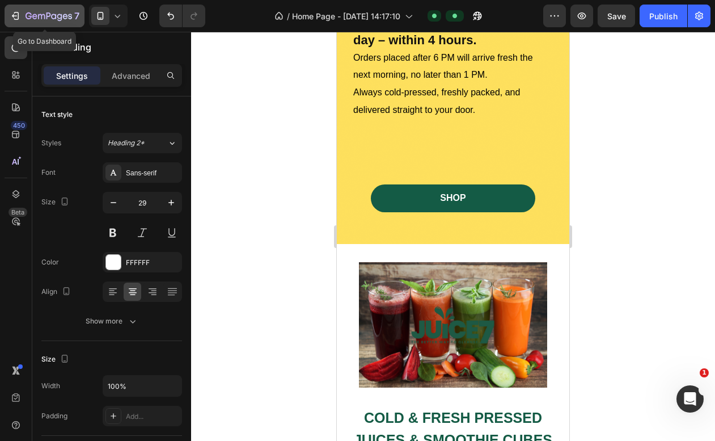
click at [35, 11] on div "7" at bounding box center [53, 16] width 54 height 14
